Goal: Task Accomplishment & Management: Use online tool/utility

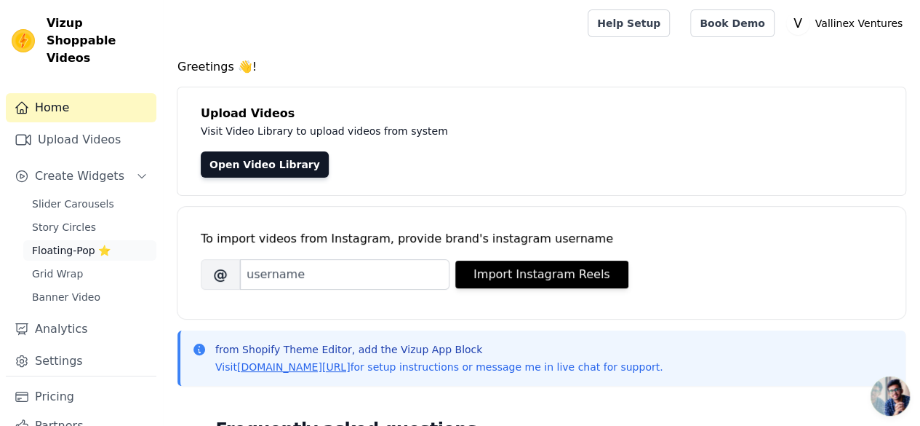
click at [87, 243] on span "Floating-Pop ⭐" at bounding box center [71, 250] width 79 height 15
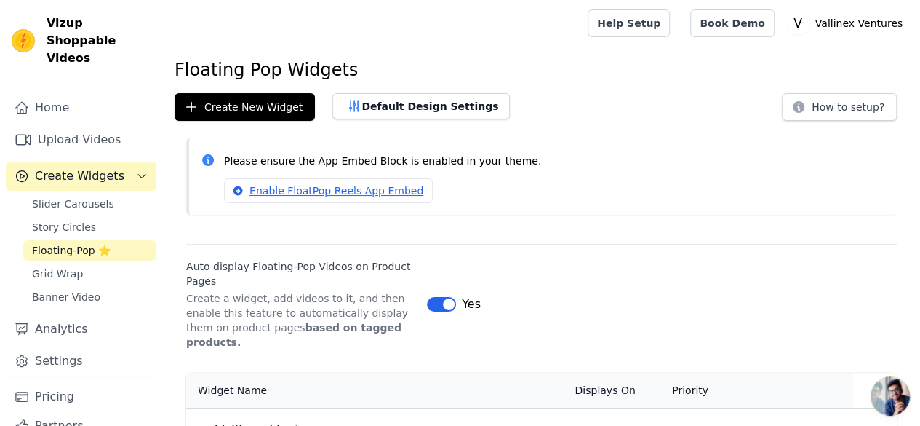
scroll to position [106, 0]
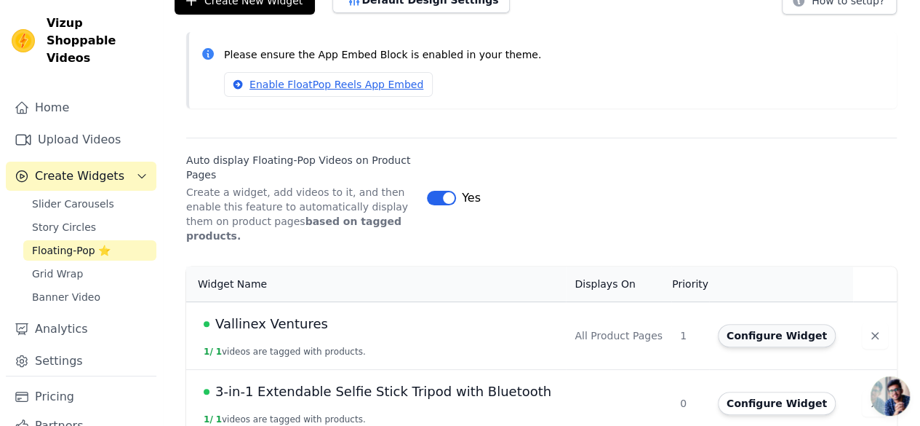
click at [789, 324] on button "Configure Widget" at bounding box center [777, 335] width 118 height 23
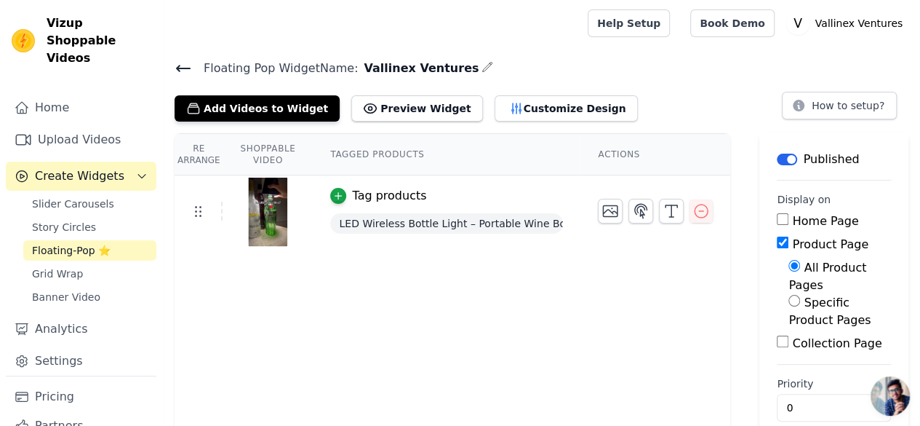
scroll to position [4, 0]
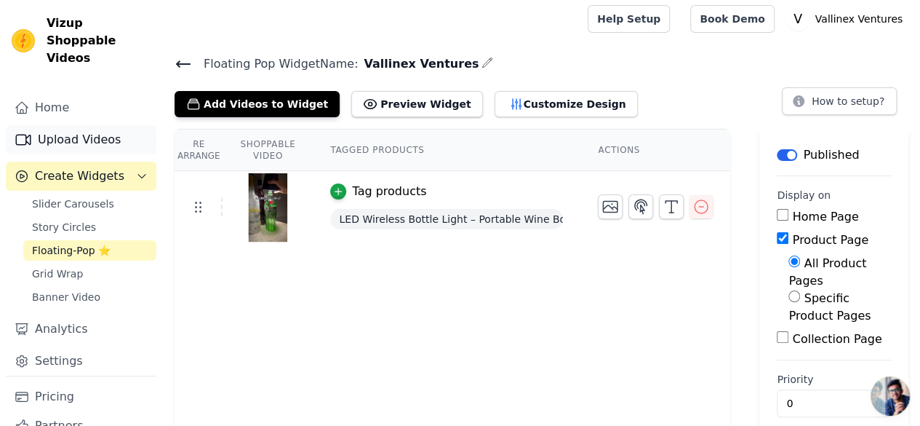
click at [87, 125] on link "Upload Videos" at bounding box center [81, 139] width 151 height 29
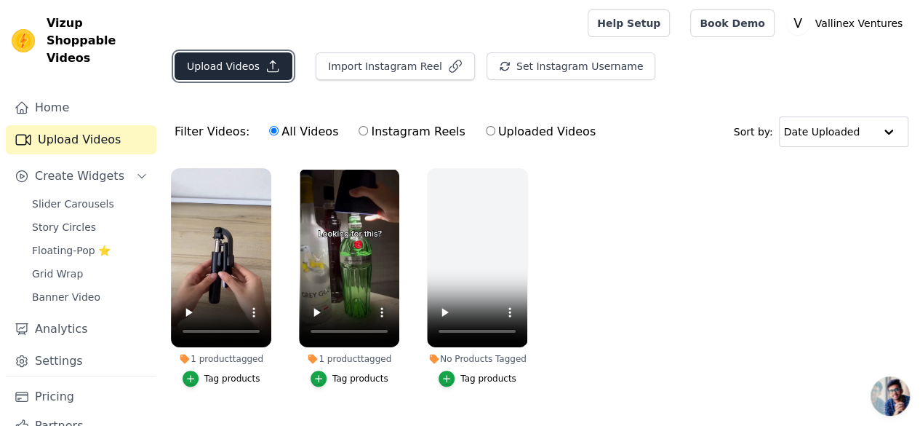
click at [210, 72] on button "Upload Videos" at bounding box center [234, 66] width 118 height 28
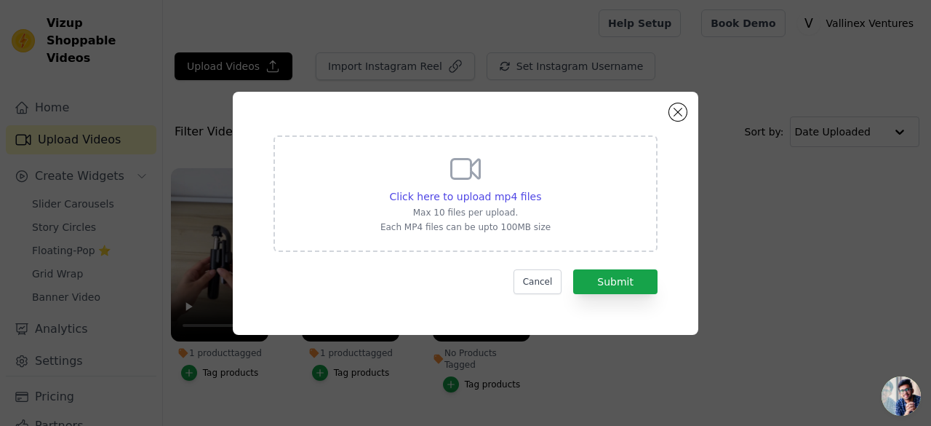
click at [431, 220] on div "Click here to upload mp4 files Max 10 files per upload. Each MP4 files can be u…" at bounding box center [466, 191] width 170 height 81
click at [541, 189] on input "Click here to upload mp4 files Max 10 files per upload. Each MP4 files can be u…" at bounding box center [541, 188] width 1 height 1
type input "C:\fakepath\LED Bottle Lamp GIF.mp4"
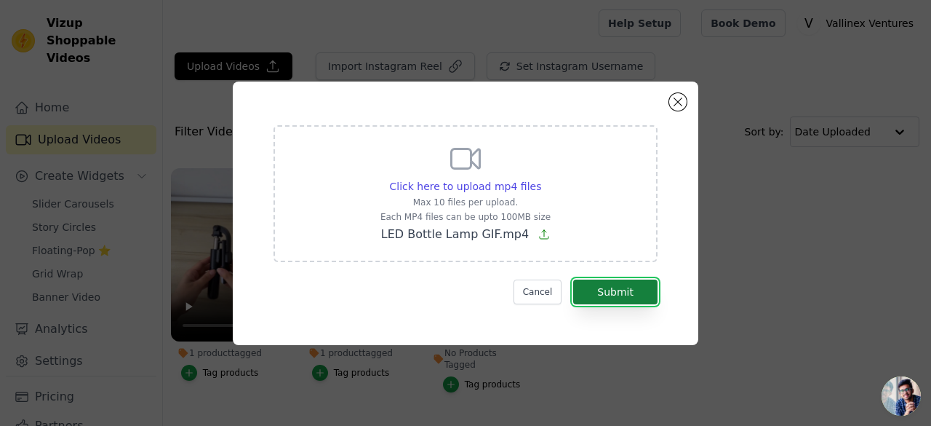
click at [613, 287] on button "Submit" at bounding box center [615, 291] width 84 height 25
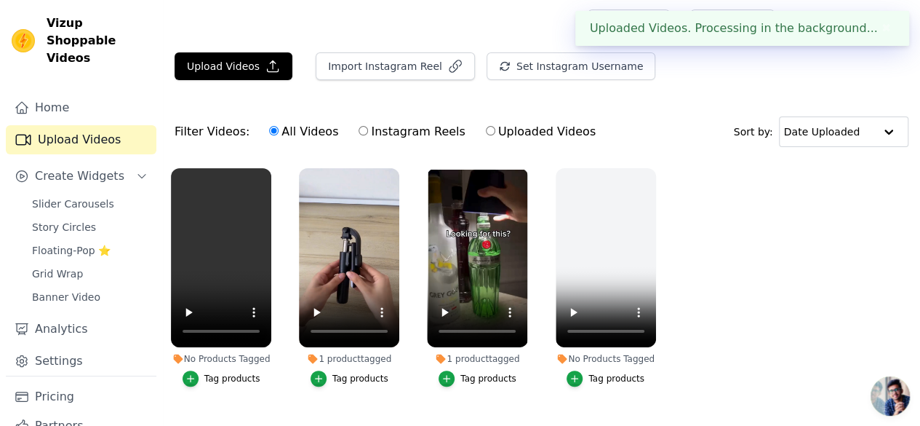
click at [231, 373] on div "Tag products" at bounding box center [232, 379] width 56 height 12
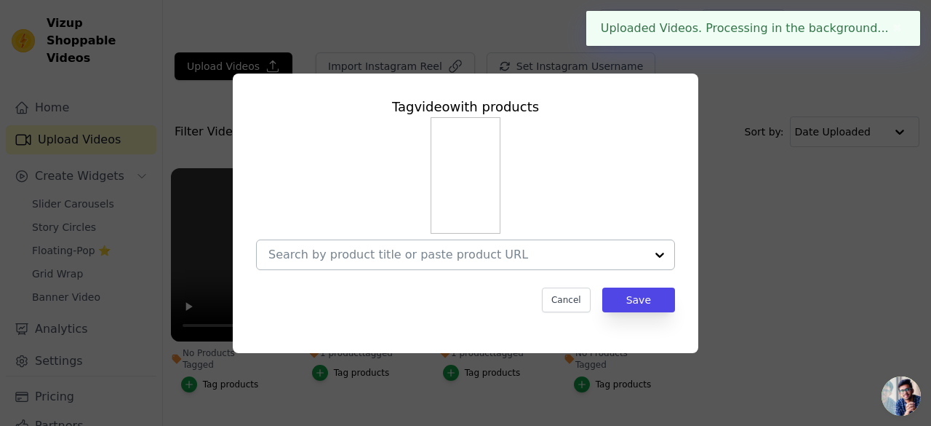
click at [396, 267] on div at bounding box center [456, 254] width 377 height 29
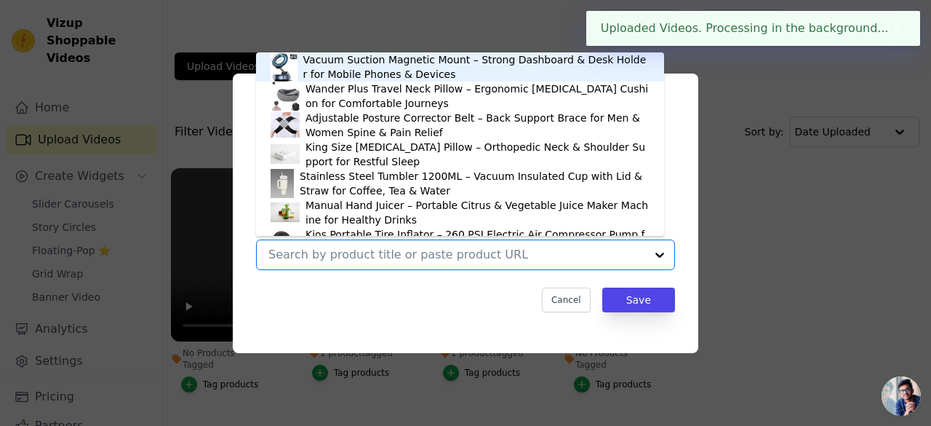
click at [421, 252] on input "No Products Tagged Tag video with products Vacuum Suction Magnetic Mount – Stro…" at bounding box center [456, 254] width 377 height 14
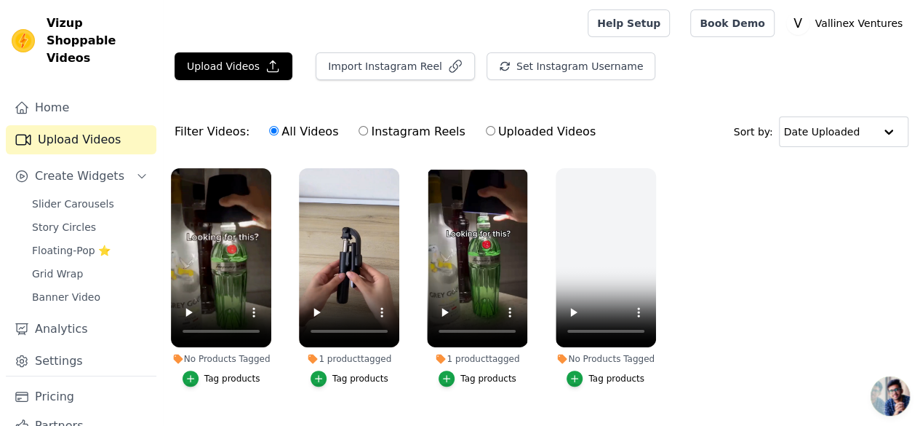
click at [487, 360] on li "1 product tagged Tag products" at bounding box center [477, 277] width 100 height 218
click at [484, 373] on div "Tag products" at bounding box center [489, 379] width 56 height 12
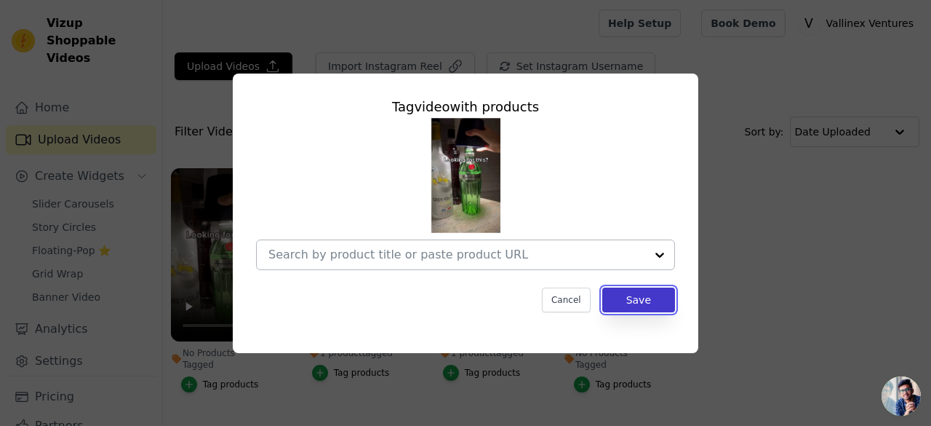
click at [622, 293] on button "Save" at bounding box center [638, 299] width 73 height 25
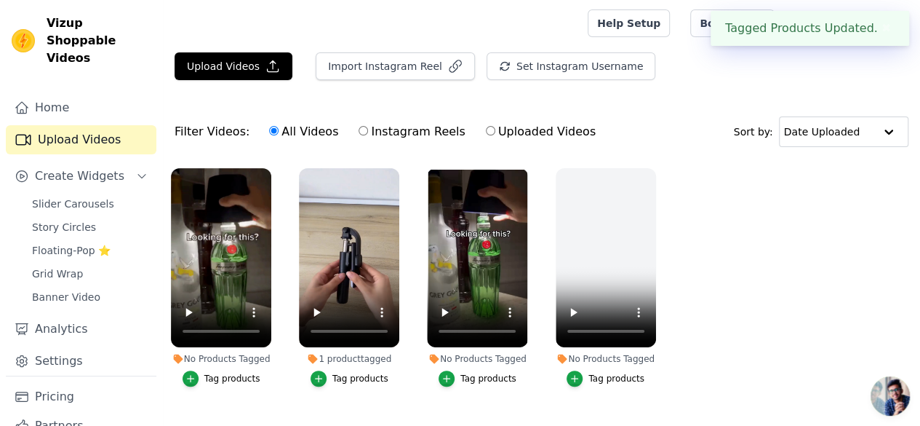
click at [217, 373] on div "Tag products" at bounding box center [232, 379] width 56 height 12
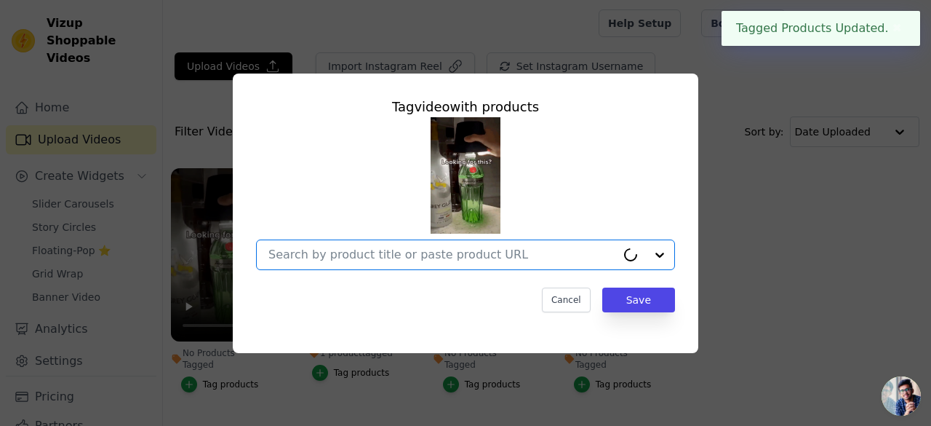
click at [469, 248] on input "No Products Tagged Tag video with products Option undefined, selected. Cancel S…" at bounding box center [442, 254] width 348 height 14
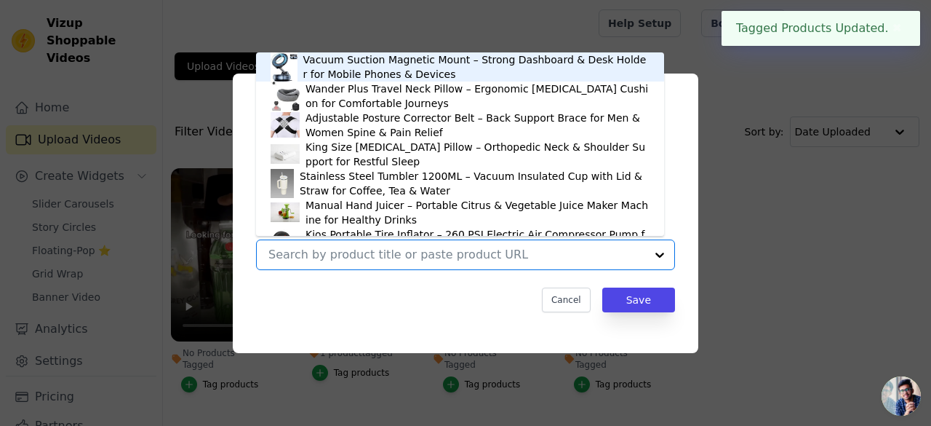
type input "K"
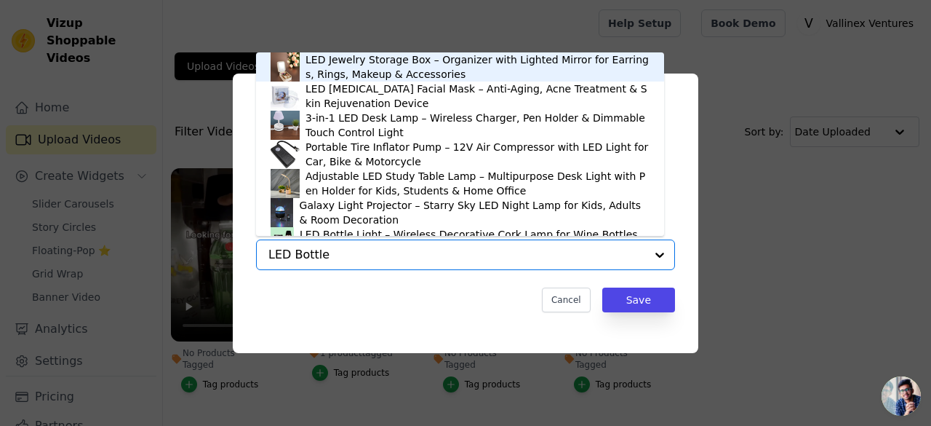
type input "LED Bottle"
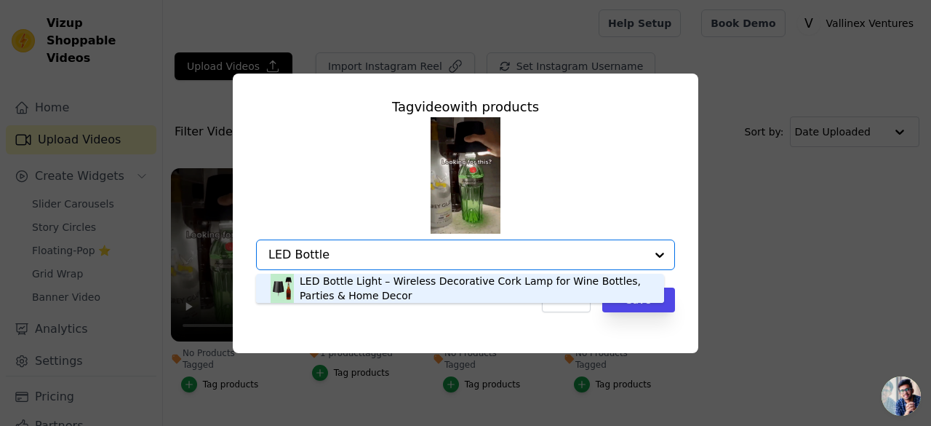
click at [365, 292] on div "LED Bottle Light – Wireless Decorative Cork Lamp for Wine Bottles, Parties & Ho…" at bounding box center [475, 288] width 350 height 29
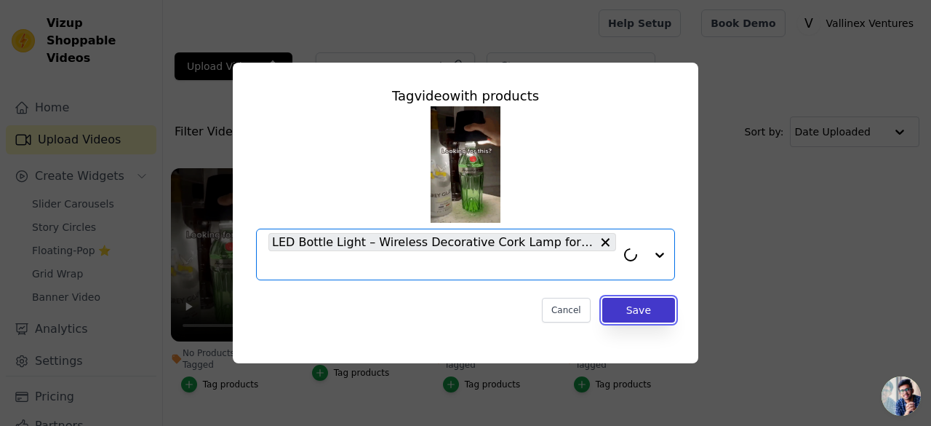
click at [621, 311] on button "Save" at bounding box center [638, 310] width 73 height 25
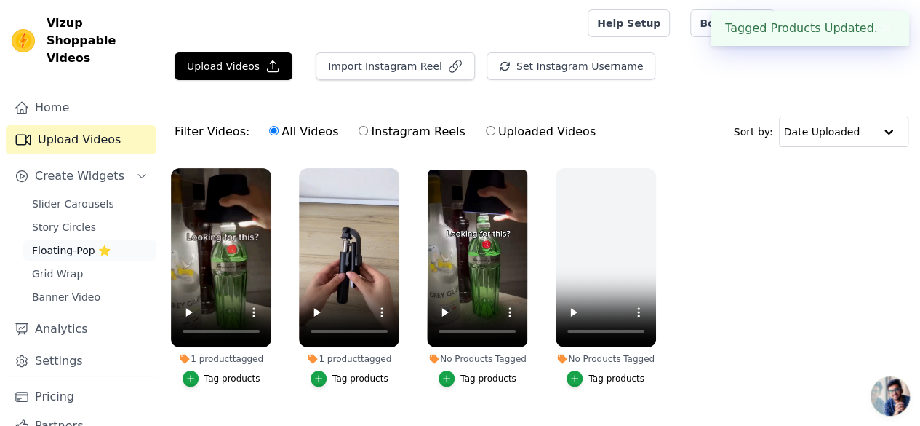
click at [68, 243] on span "Floating-Pop ⭐" at bounding box center [71, 250] width 79 height 15
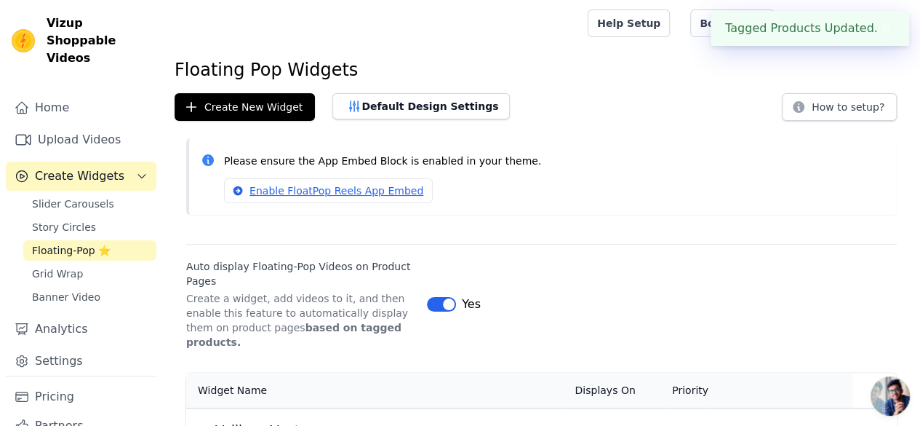
scroll to position [106, 0]
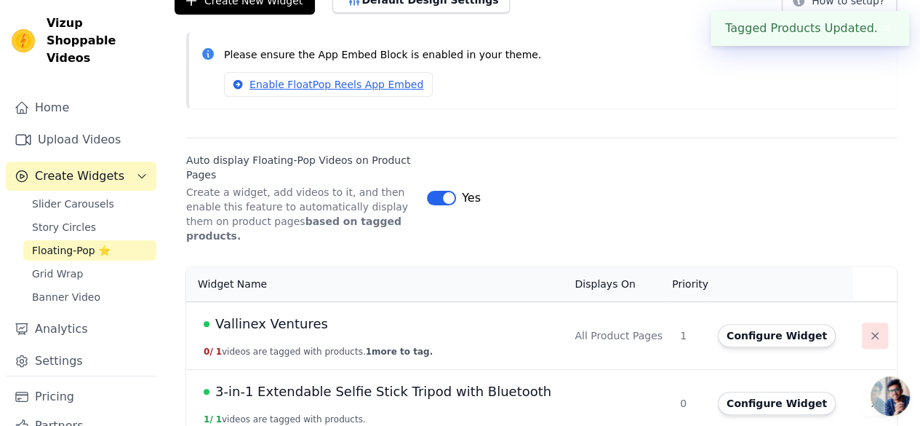
click at [862, 323] on button "button" at bounding box center [875, 335] width 26 height 26
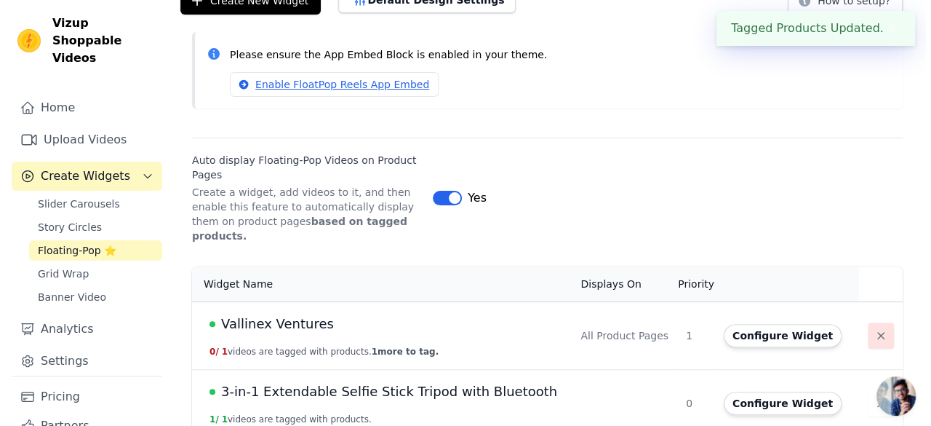
scroll to position [0, 0]
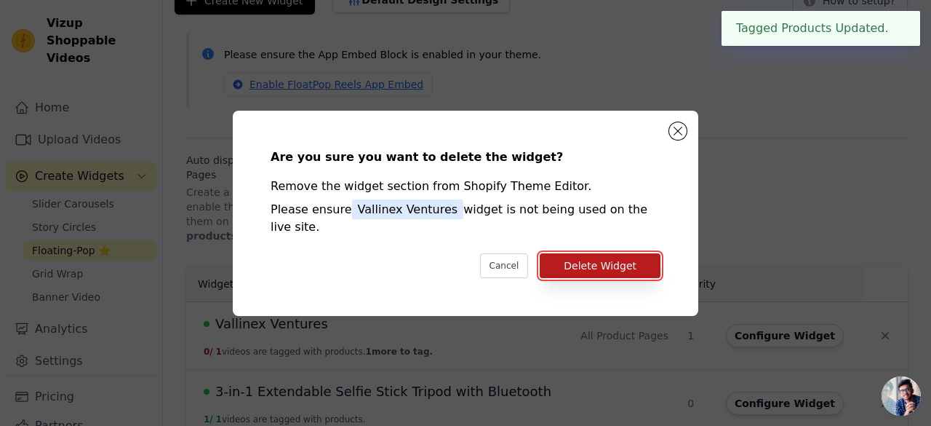
click at [567, 256] on button "Delete Widget" at bounding box center [600, 265] width 121 height 25
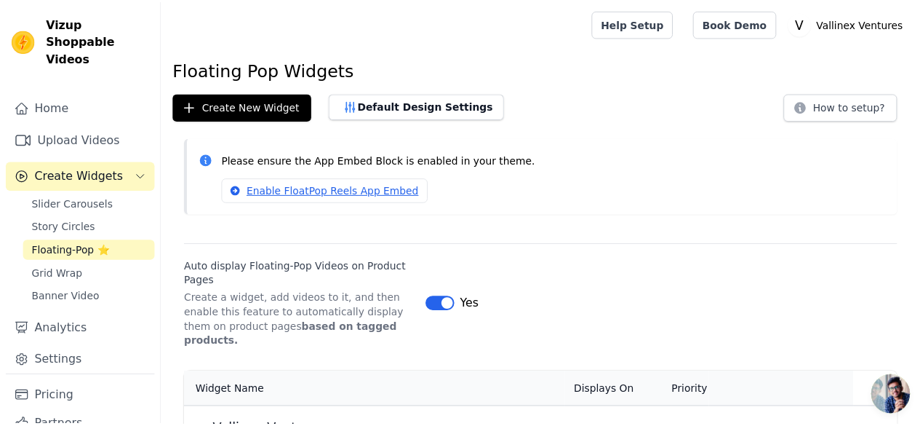
scroll to position [106, 0]
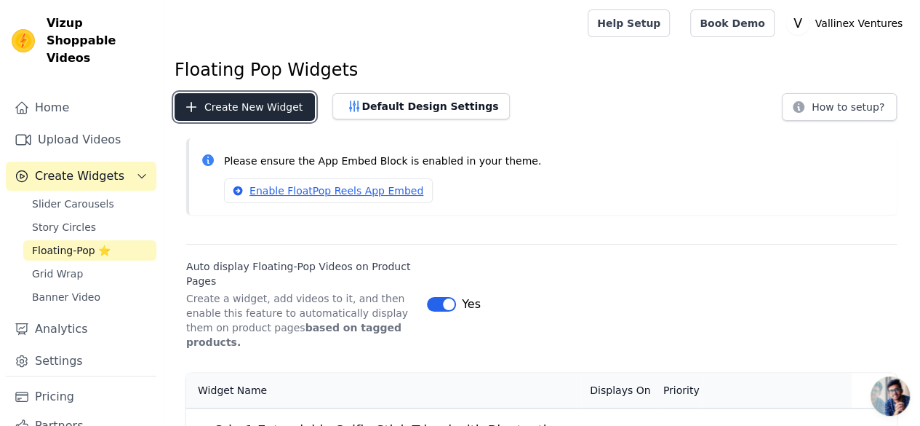
click at [247, 105] on button "Create New Widget" at bounding box center [245, 107] width 140 height 28
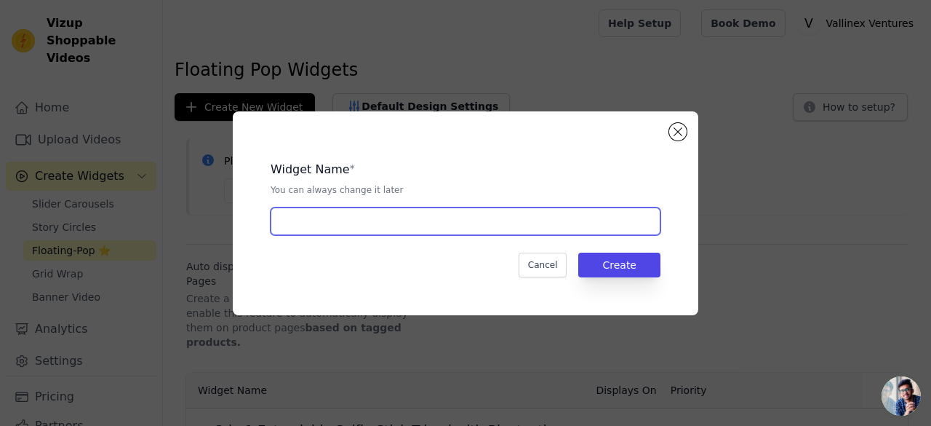
click at [402, 231] on input "text" at bounding box center [466, 221] width 390 height 28
type input "LED Bottle Lamp"
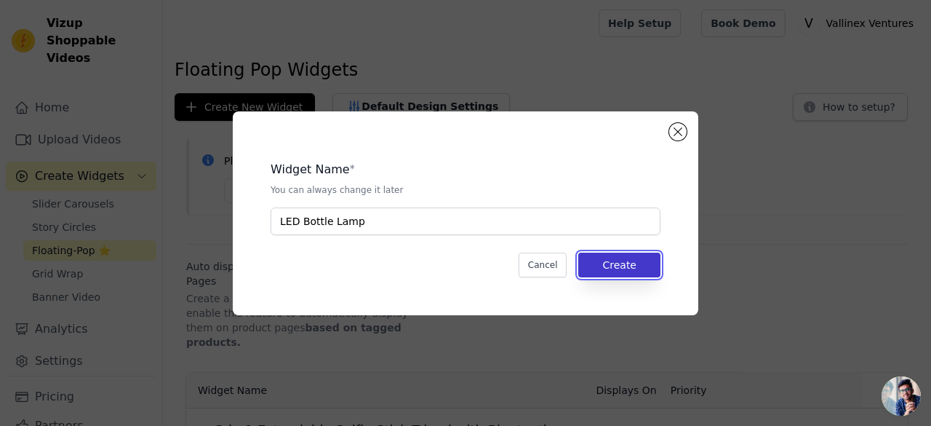
click at [642, 265] on button "Create" at bounding box center [619, 264] width 82 height 25
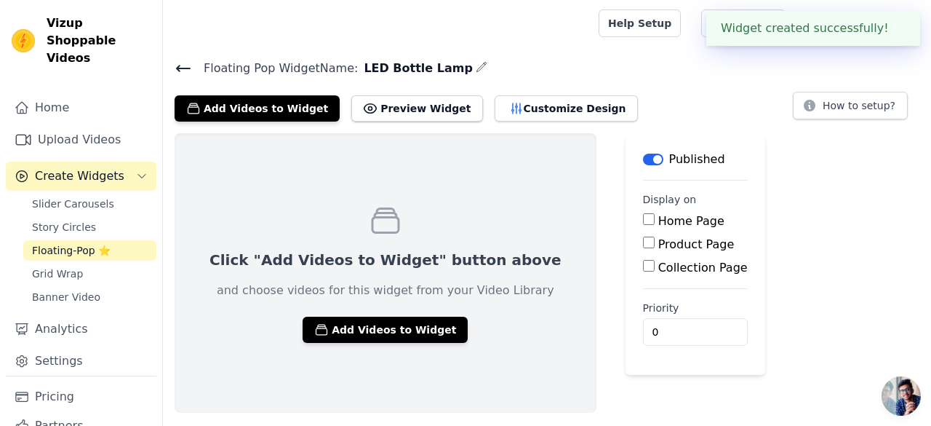
click at [658, 237] on label "Product Page" at bounding box center [696, 244] width 76 height 14
click at [643, 236] on input "Product Page" at bounding box center [649, 242] width 12 height 12
checkbox input "true"
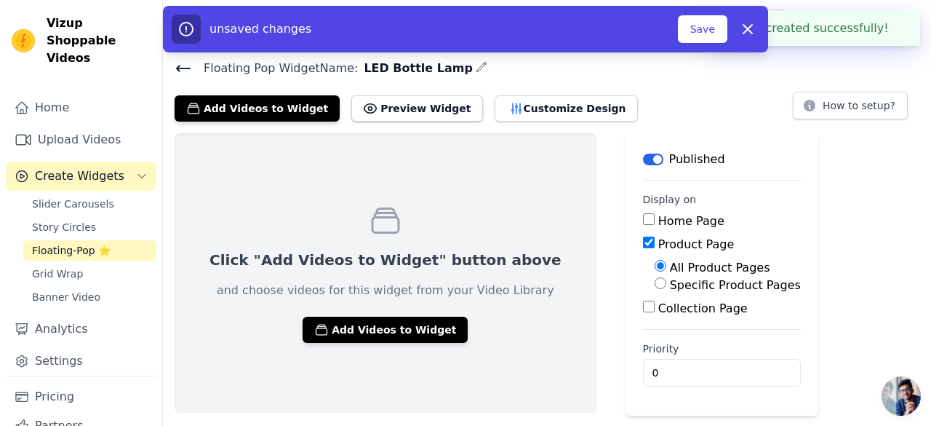
click at [670, 284] on label "Specific Product Pages" at bounding box center [735, 285] width 131 height 14
click at [655, 284] on input "Specific Product Pages" at bounding box center [661, 283] width 12 height 12
radio input "true"
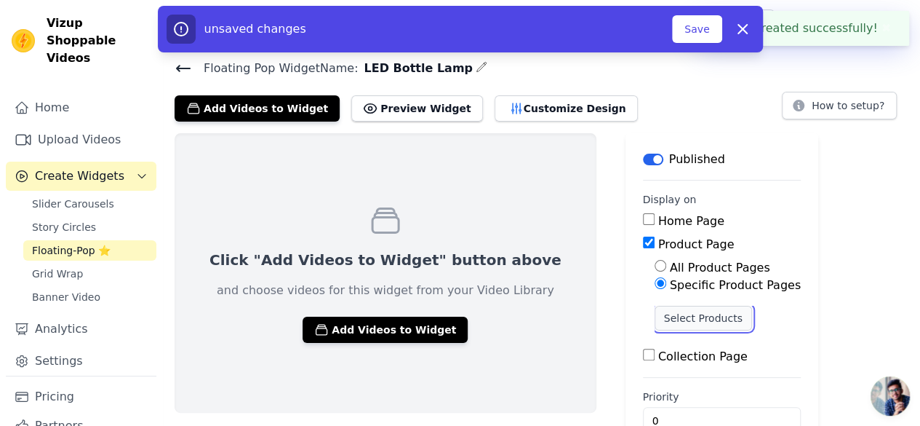
click at [655, 311] on button "Select Products" at bounding box center [703, 318] width 97 height 25
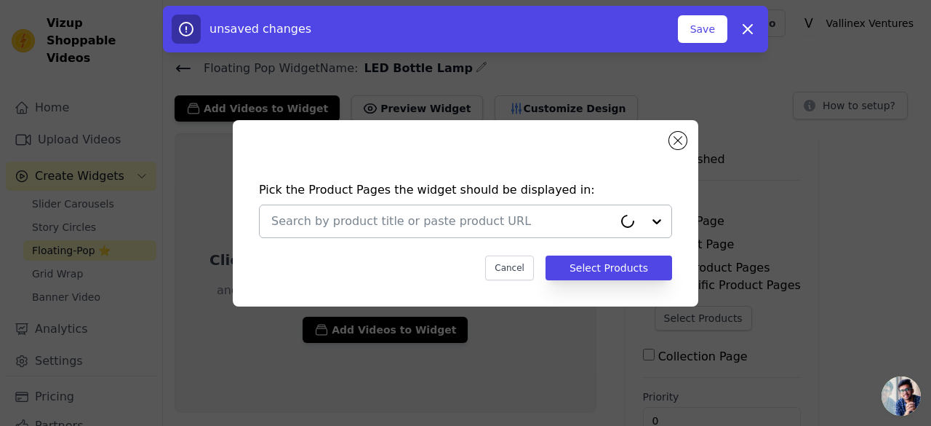
click at [514, 217] on input "text" at bounding box center [442, 220] width 342 height 17
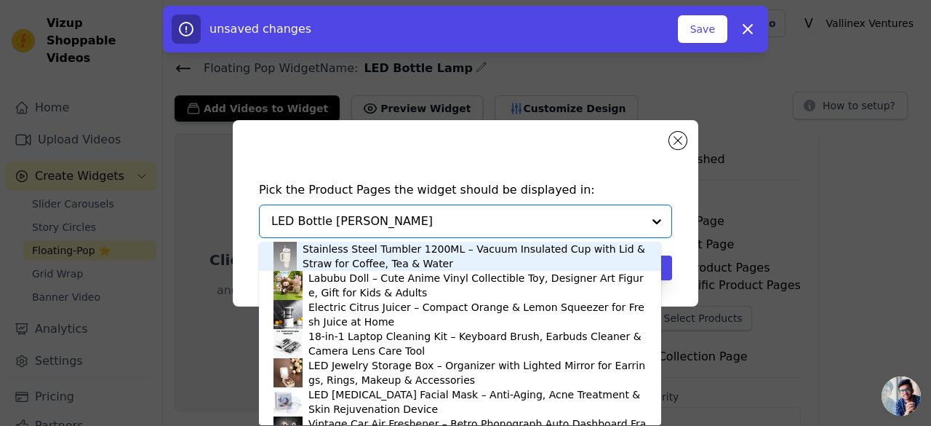
type input "LED Bottle Lamp"
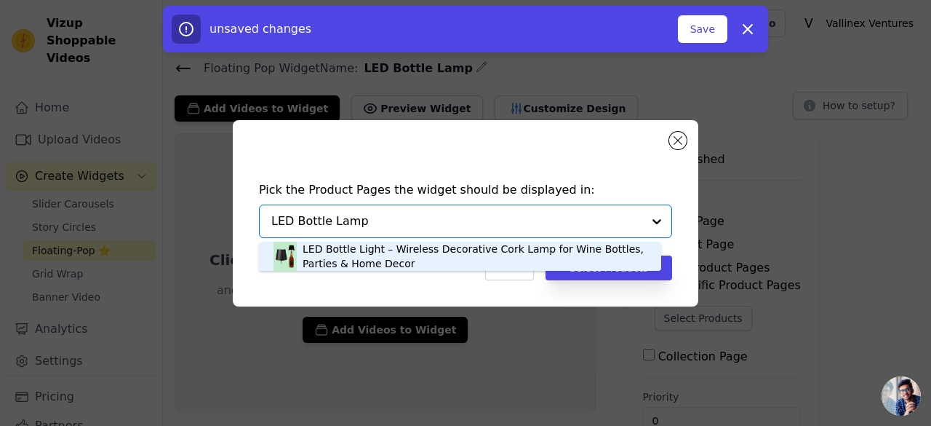
click at [402, 248] on div "LED Bottle Light – Wireless Decorative Cork Lamp for Wine Bottles, Parties & Ho…" at bounding box center [475, 256] width 344 height 29
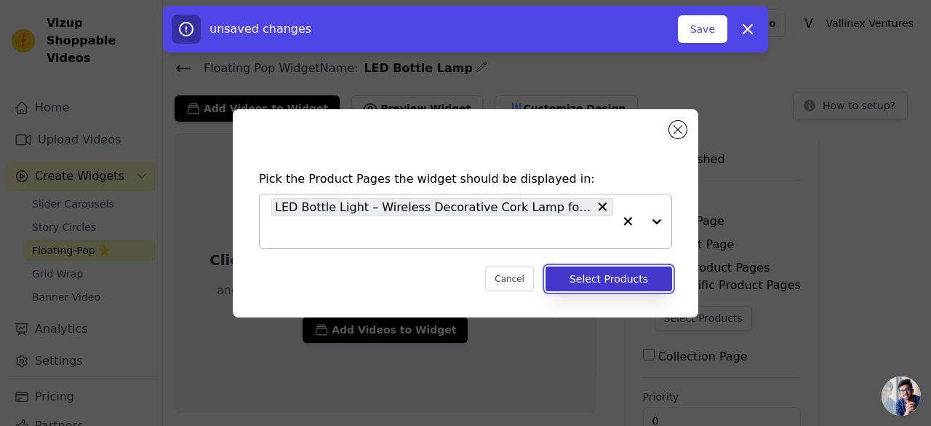
click at [599, 283] on button "Select Products" at bounding box center [609, 278] width 127 height 25
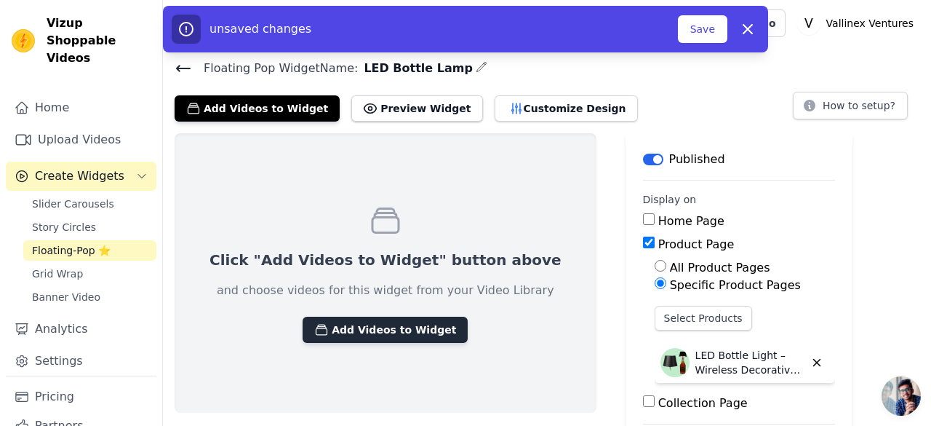
click at [356, 332] on button "Add Videos to Widget" at bounding box center [385, 329] width 165 height 26
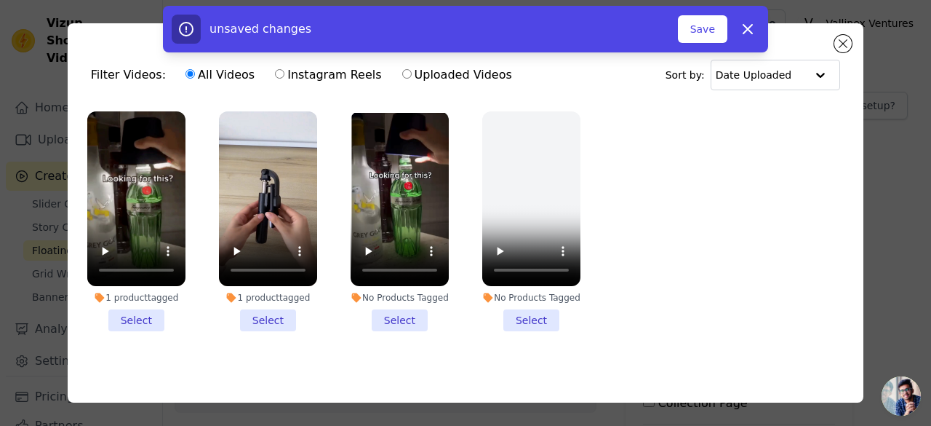
click at [137, 316] on li "1 product tagged Select" at bounding box center [136, 221] width 98 height 220
click at [0, 0] on input "1 product tagged Select" at bounding box center [0, 0] width 0 height 0
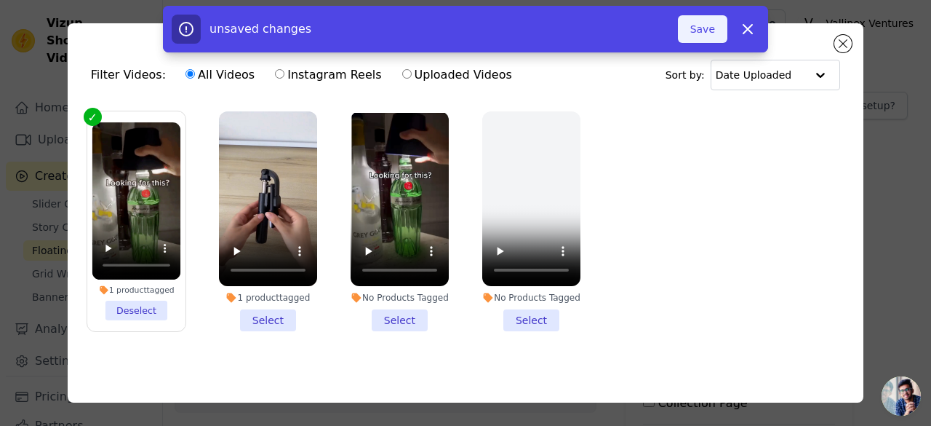
click at [699, 27] on button "Save" at bounding box center [702, 29] width 49 height 28
click at [706, 36] on button "Save" at bounding box center [702, 29] width 49 height 28
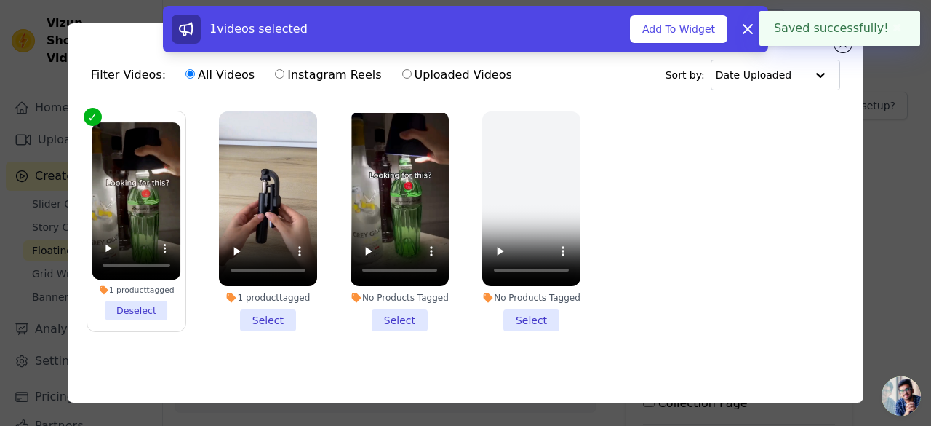
click at [841, 49] on div "1 videos selected Add To Widget Dismiss" at bounding box center [465, 32] width 931 height 52
click at [693, 31] on button "Add To Widget" at bounding box center [678, 29] width 97 height 28
